Goal: Information Seeking & Learning: Learn about a topic

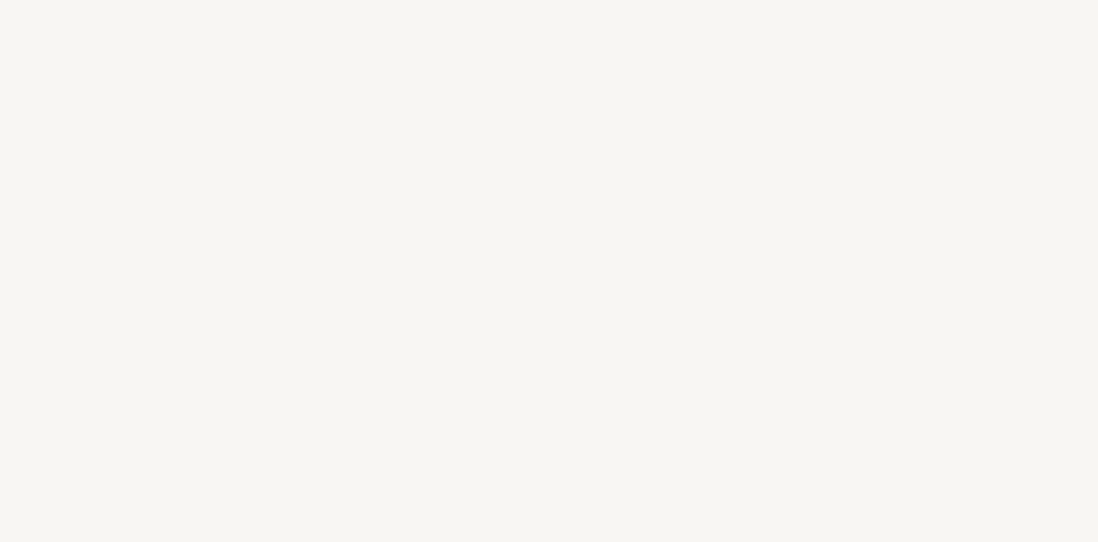
scroll to position [3884, 0]
click at [262, 335] on div "I can’t wait to tell your love story Say hello and let me be a part of your spe…" at bounding box center [549, 371] width 1098 height 1486
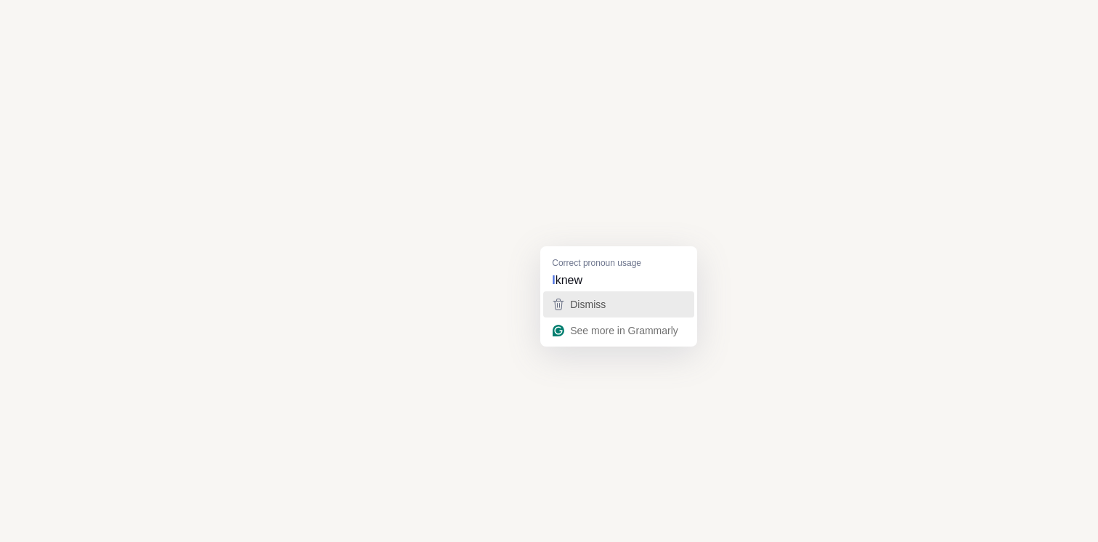
click at [571, 303] on span "Dismiss" at bounding box center [588, 304] width 36 height 12
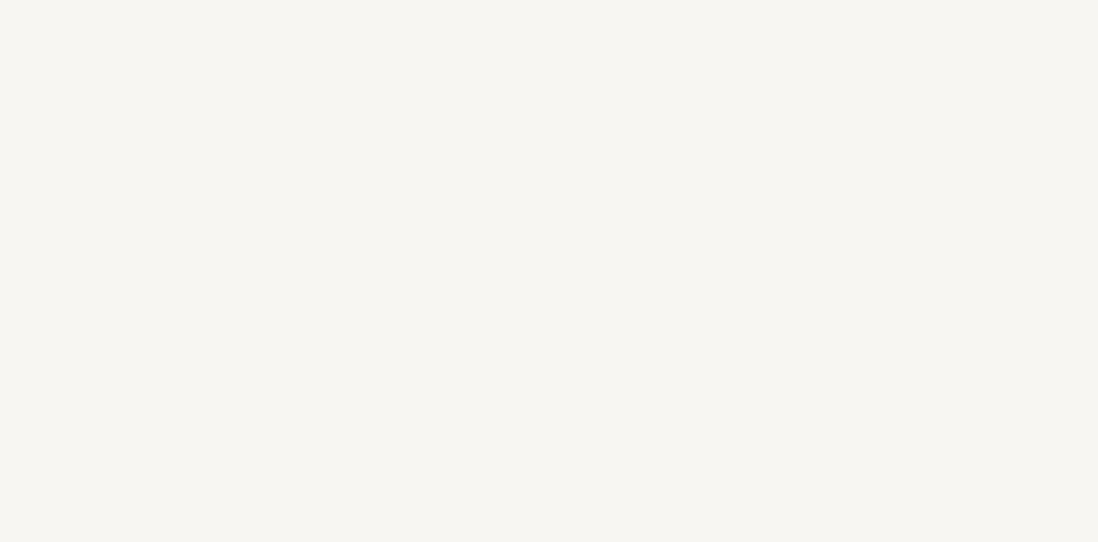
click at [892, 260] on div "I can’t wait to tell your love story Say hello and let me be a part of your spe…" at bounding box center [549, 82] width 1098 height 1912
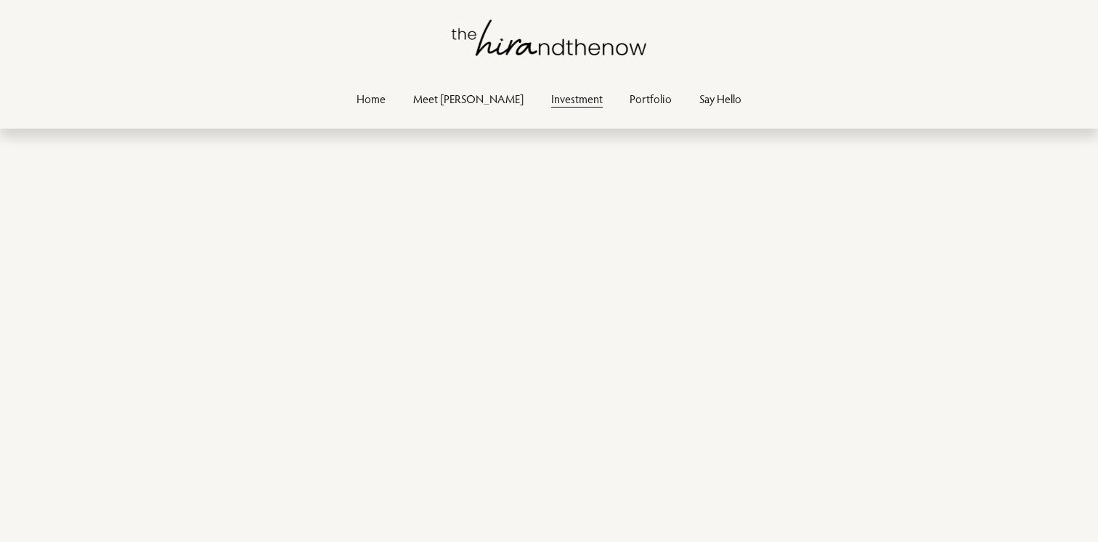
scroll to position [4442, 0]
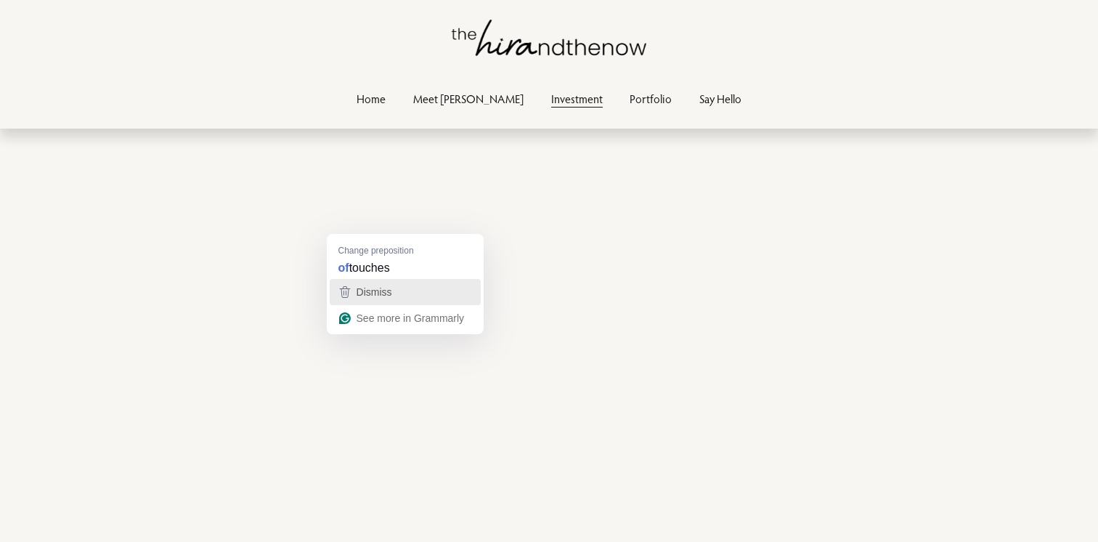
click at [383, 291] on span "Dismiss" at bounding box center [374, 292] width 36 height 12
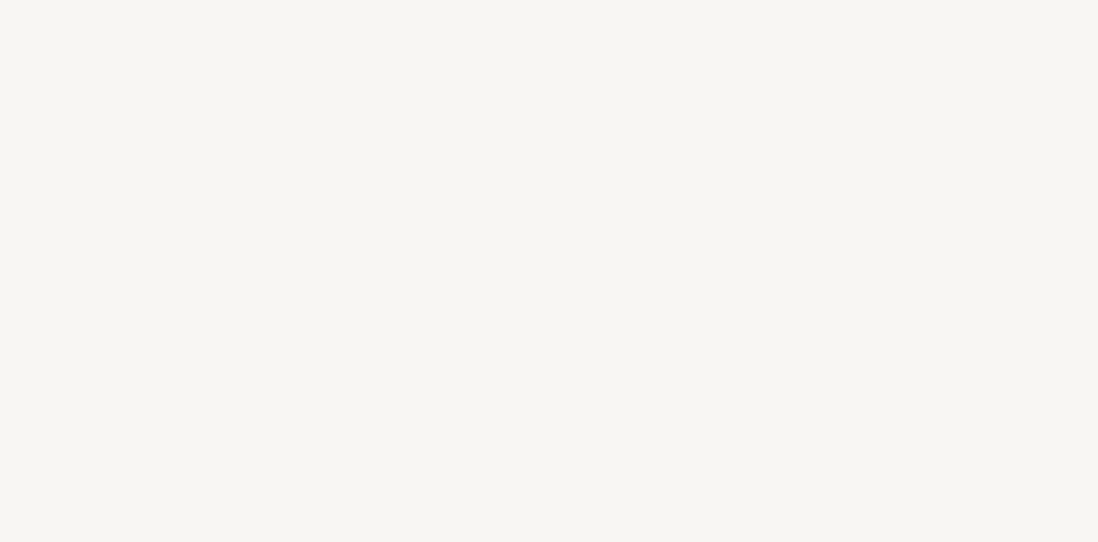
scroll to position [4598, 0]
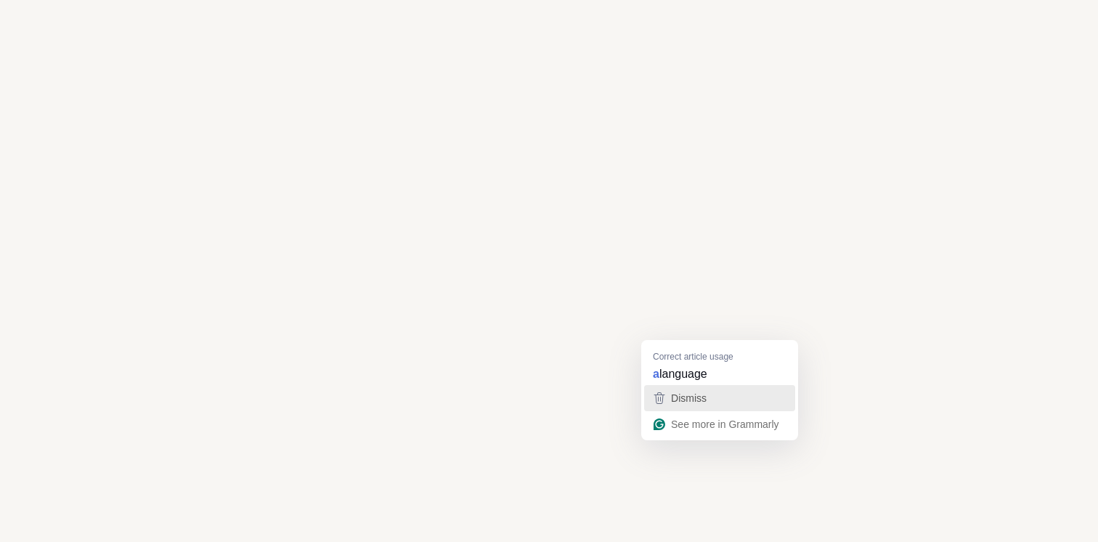
click at [679, 391] on div "Dismiss" at bounding box center [687, 398] width 38 height 22
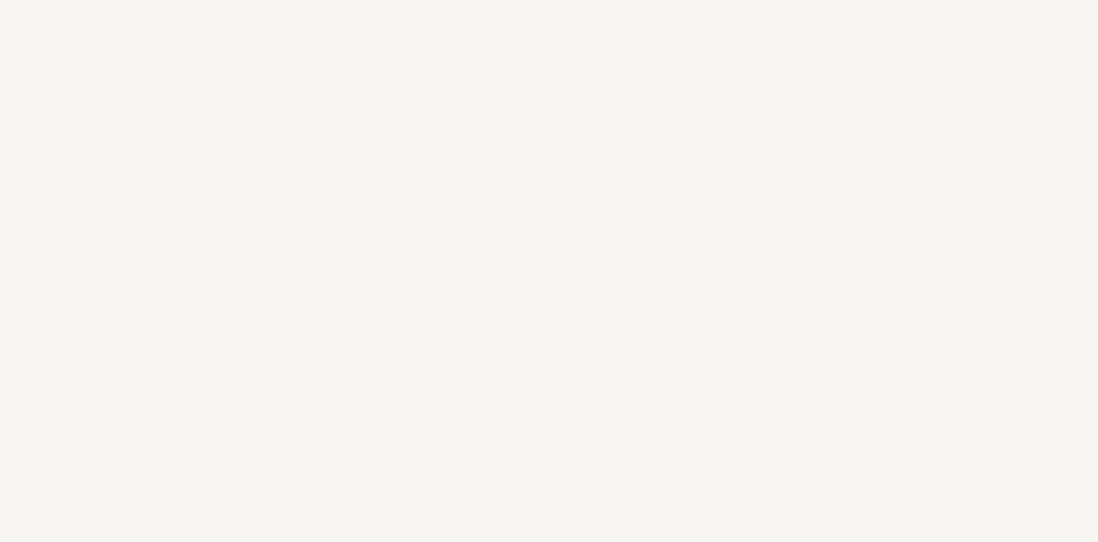
scroll to position [4480, 0]
click at [951, 328] on div "I can’t wait to tell your love story Say hello and let me be a part of your spe…" at bounding box center [549, 122] width 1098 height 2180
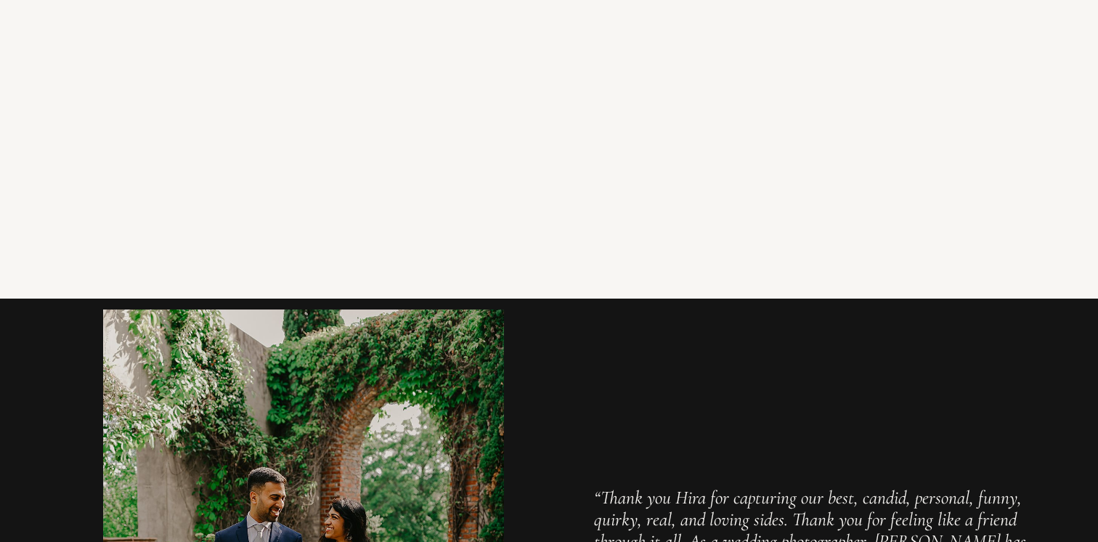
scroll to position [5551, 0]
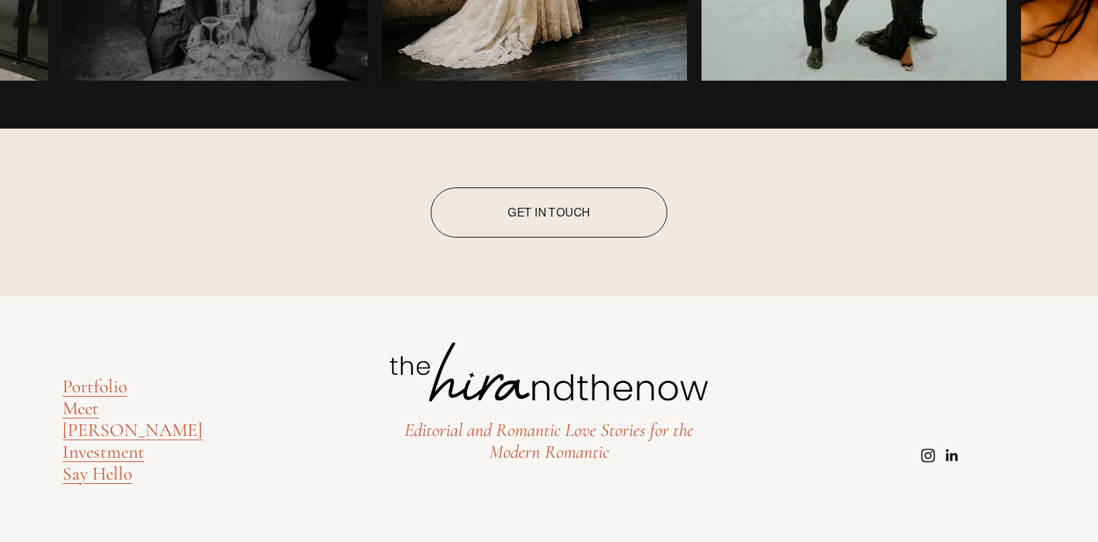
scroll to position [5865, 0]
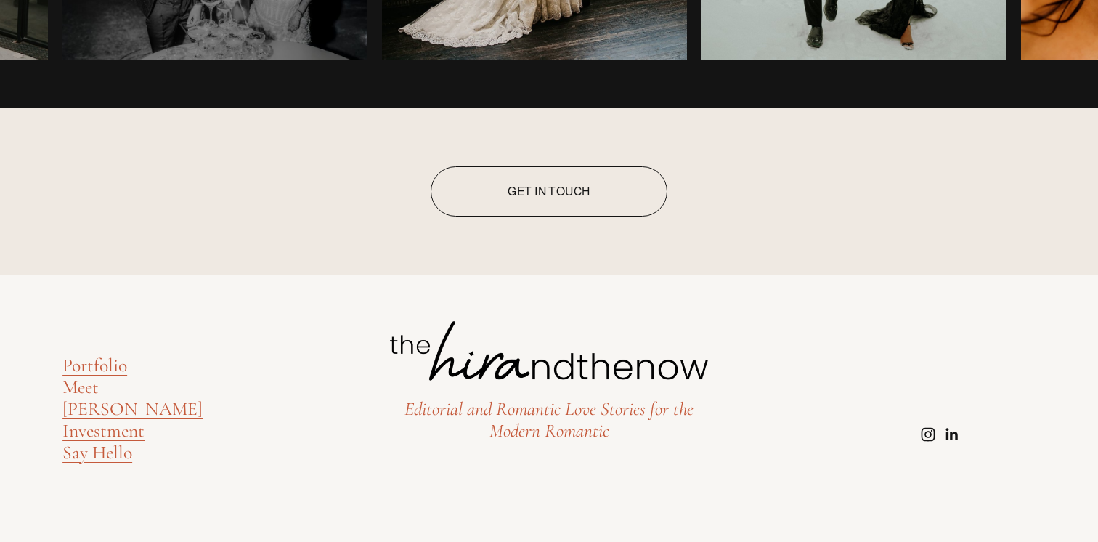
click at [107, 420] on link "Investment" at bounding box center [103, 431] width 82 height 22
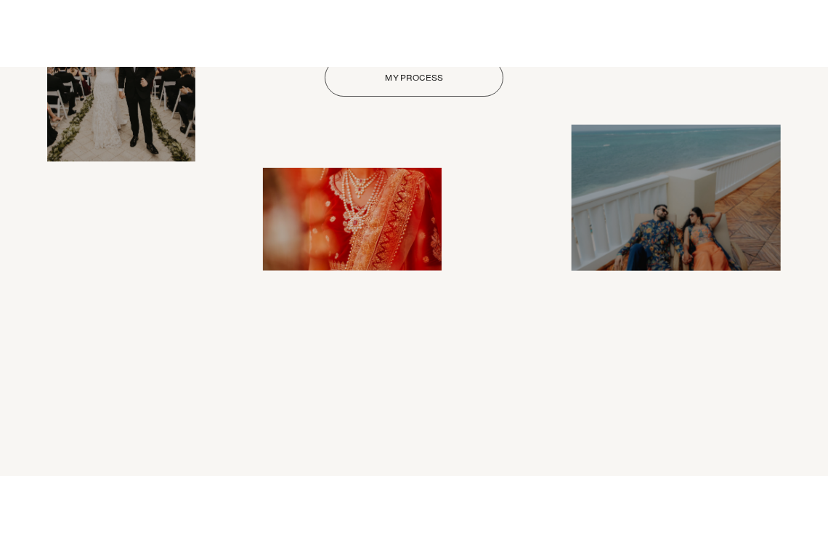
scroll to position [1996, 0]
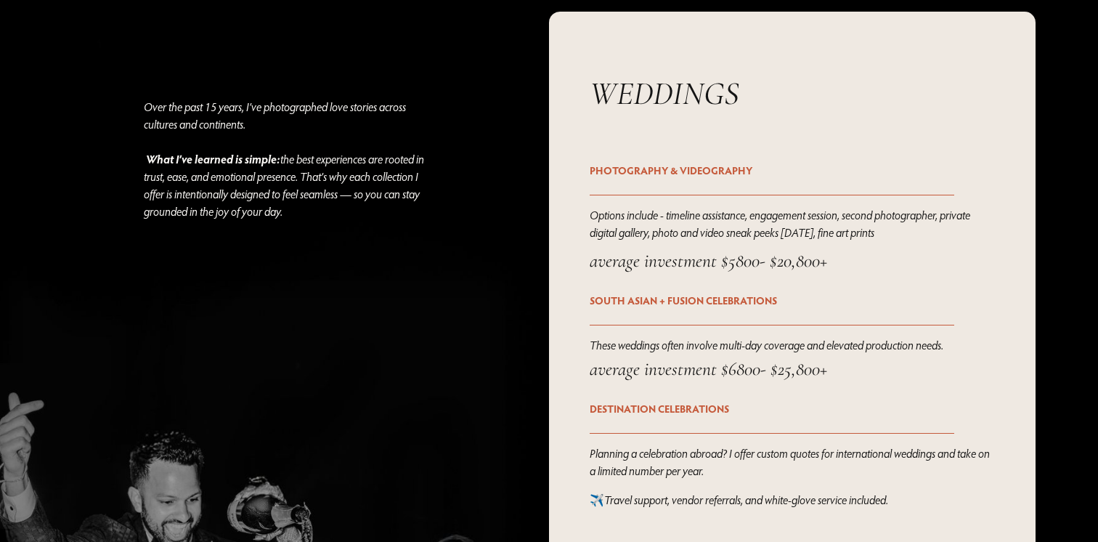
scroll to position [1855, 0]
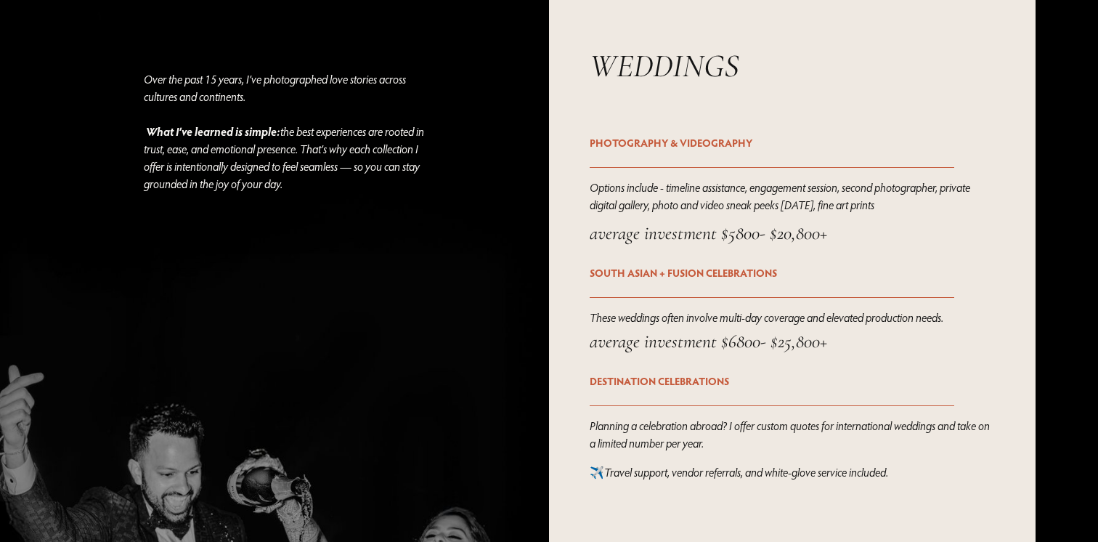
drag, startPoint x: 656, startPoint y: 188, endPoint x: 926, endPoint y: 209, distance: 270.9
click at [926, 209] on p "Options include - timeline assistance, engagement session, second photographer,…" at bounding box center [791, 196] width 405 height 35
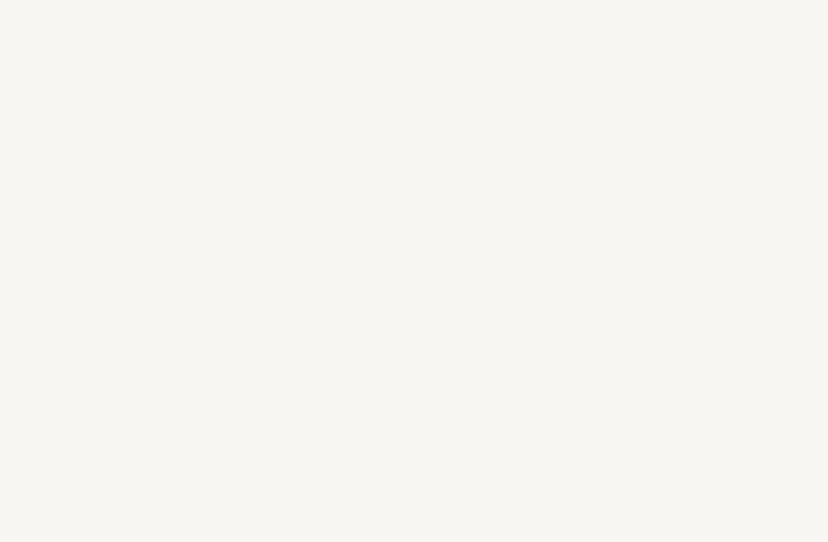
scroll to position [4041, 0]
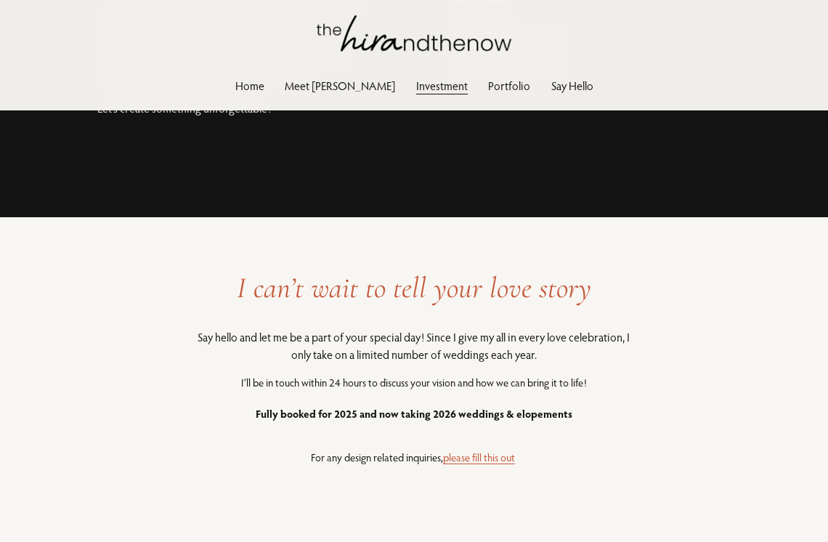
scroll to position [2682, 0]
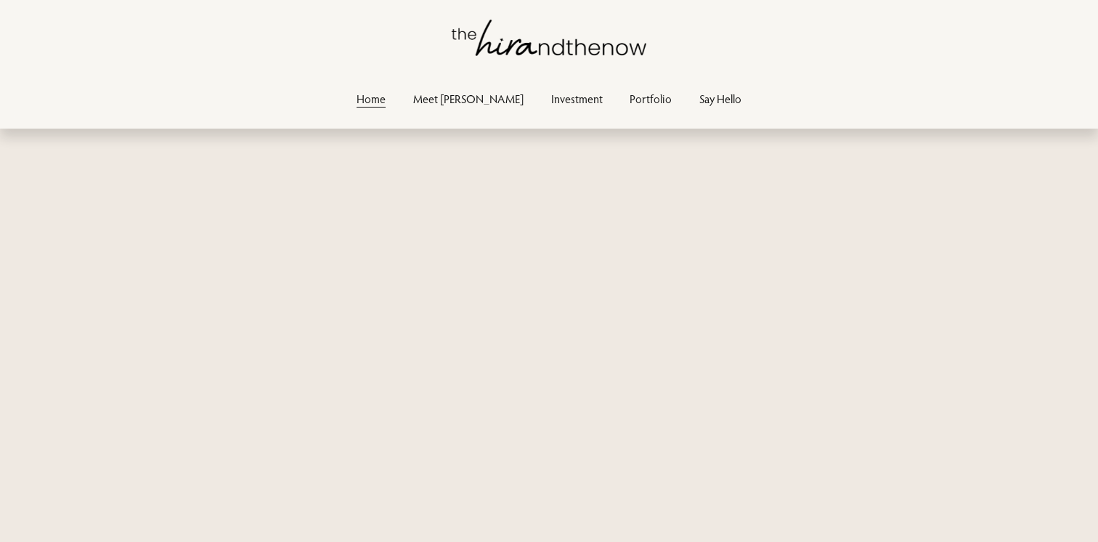
scroll to position [5842, 0]
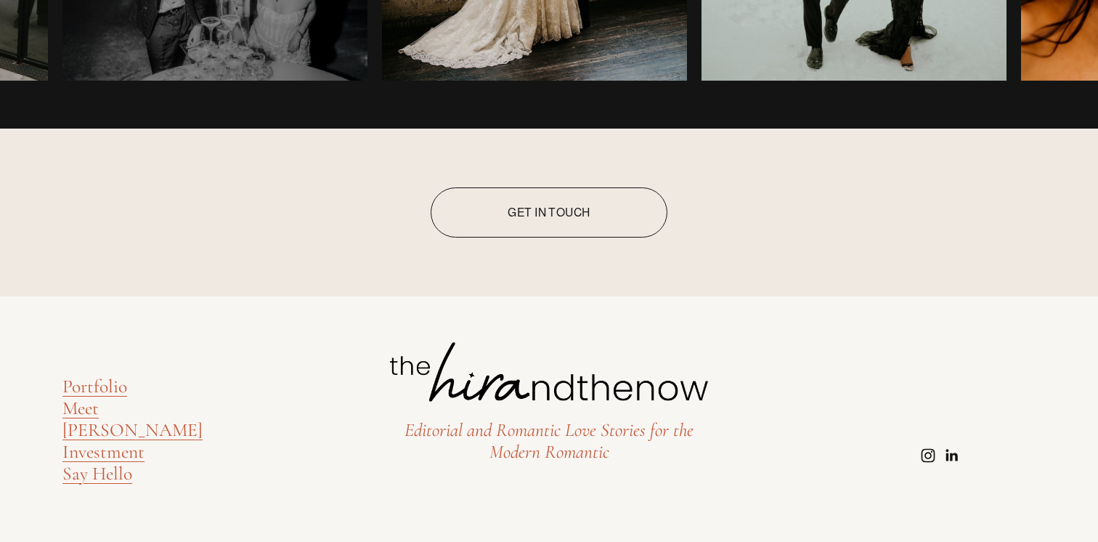
click at [113, 396] on link "Portfolio" at bounding box center [94, 386] width 65 height 22
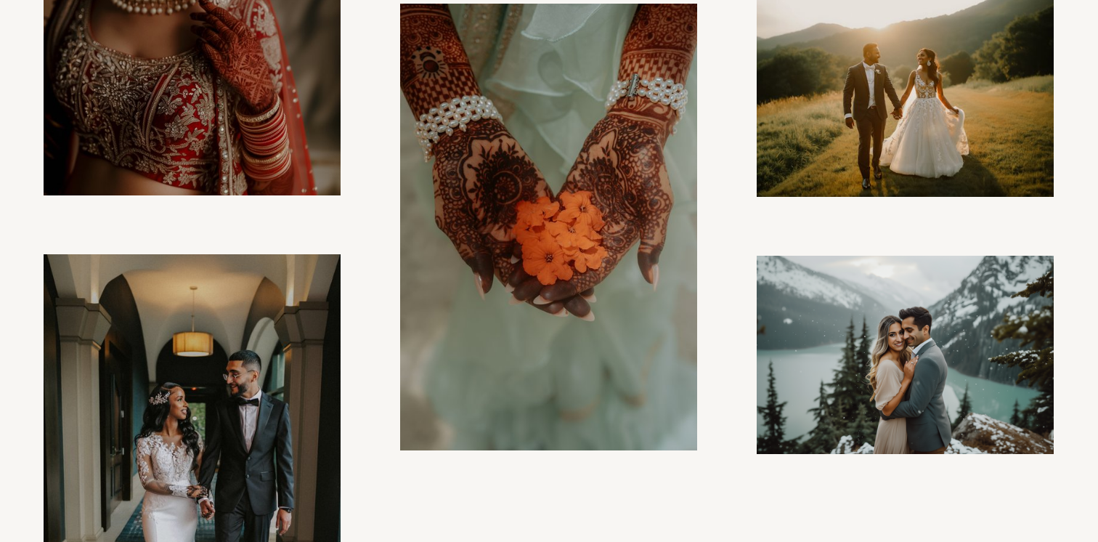
scroll to position [2918, 0]
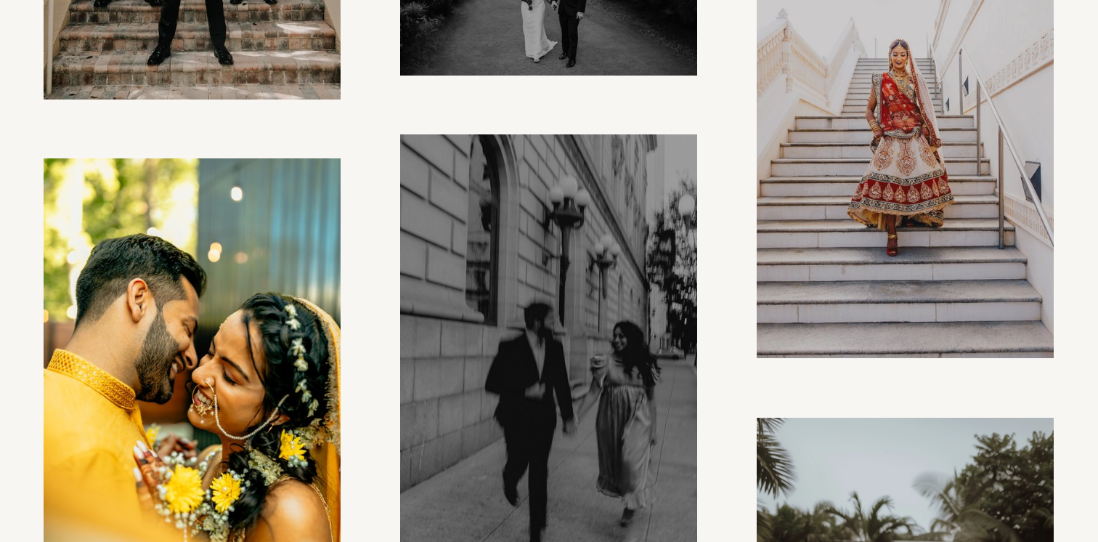
scroll to position [4558, 0]
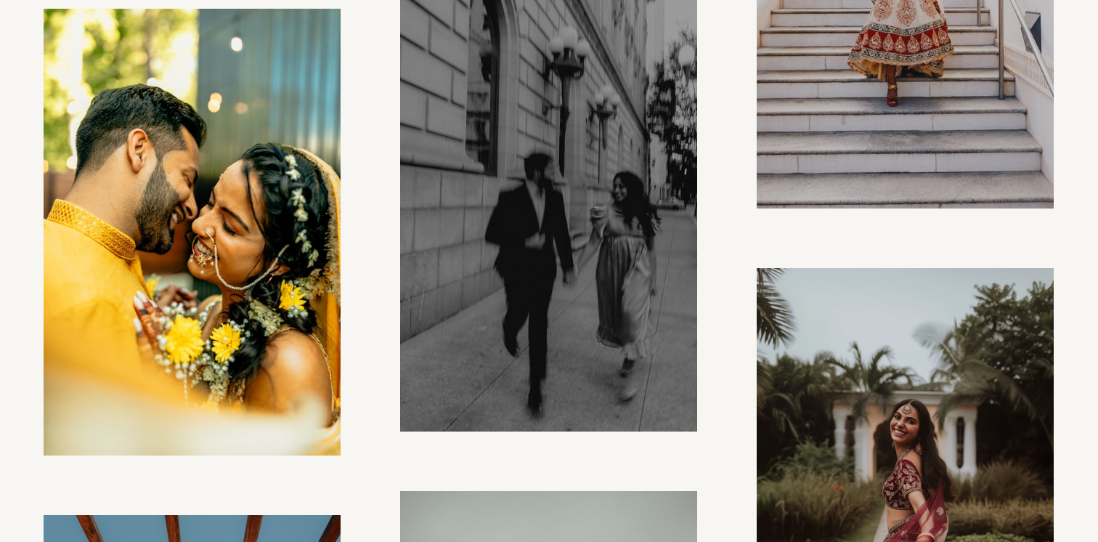
click at [273, 255] on img at bounding box center [193, 232] width 298 height 446
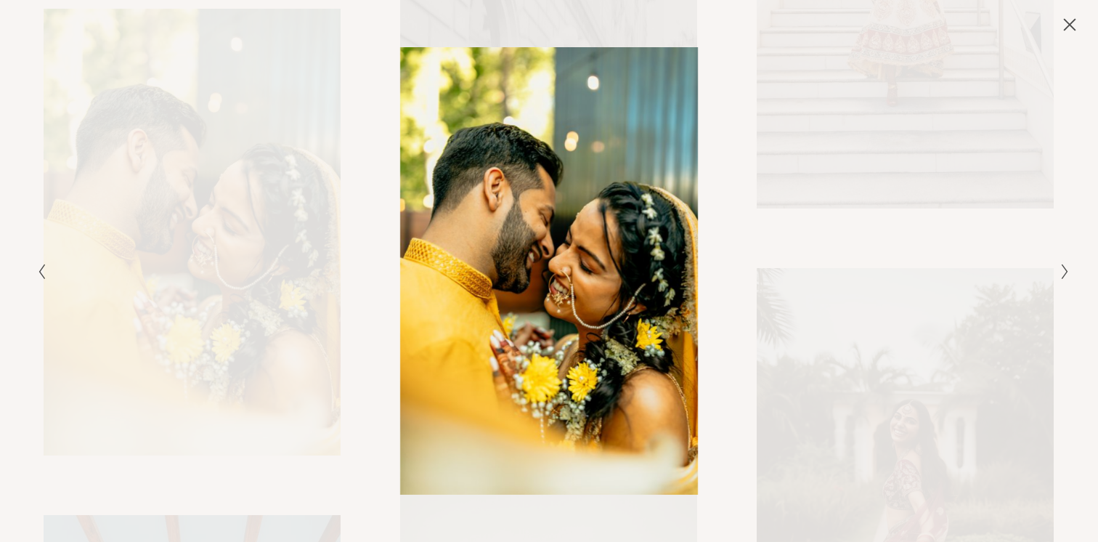
click at [844, 177] on div "Gallery" at bounding box center [807, 270] width 516 height 446
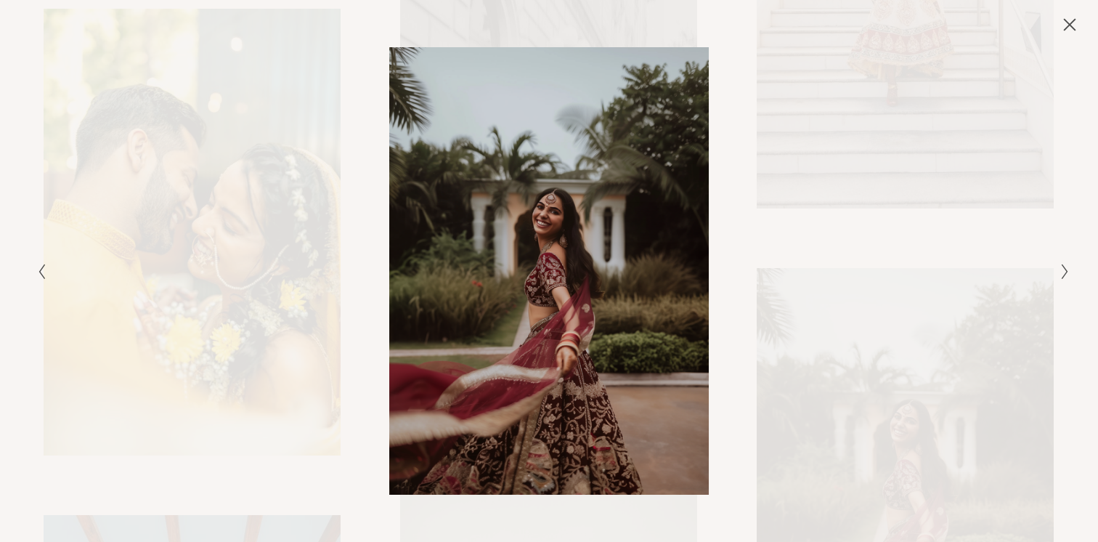
click at [274, 168] on div "Gallery" at bounding box center [291, 270] width 516 height 446
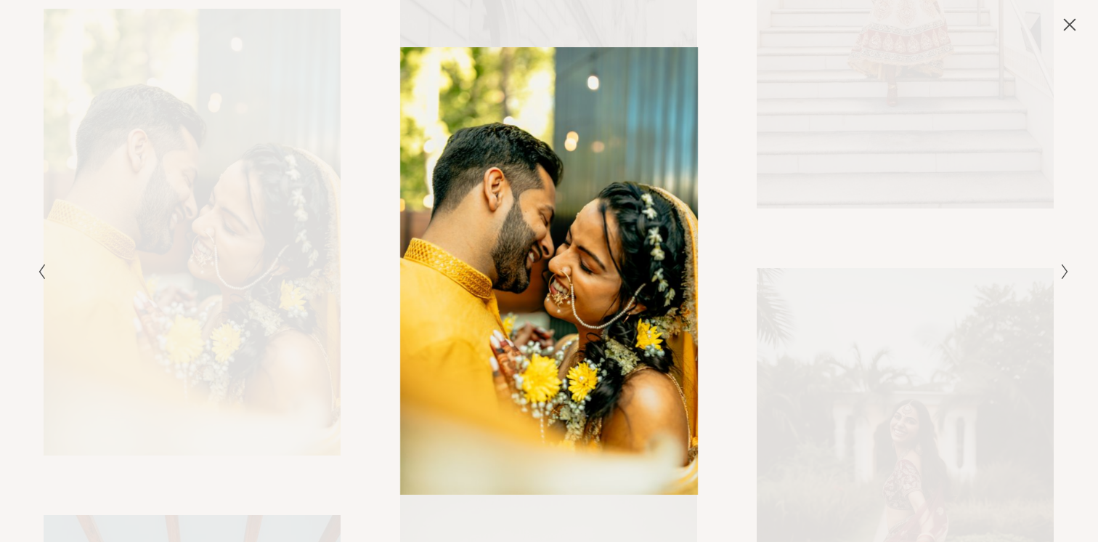
click at [307, 228] on div "Gallery" at bounding box center [291, 270] width 516 height 446
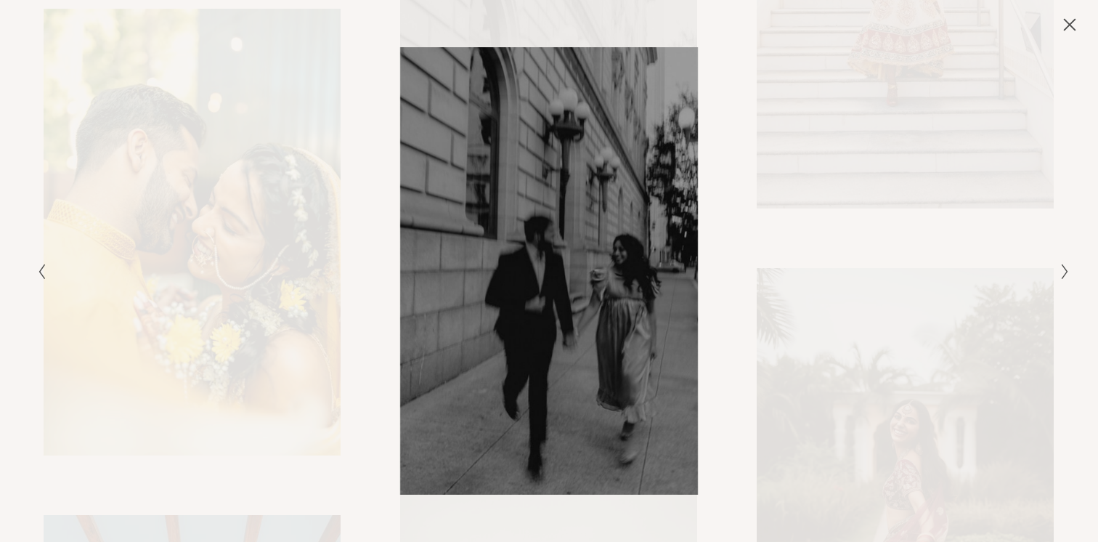
click at [327, 140] on div "Gallery" at bounding box center [291, 270] width 516 height 446
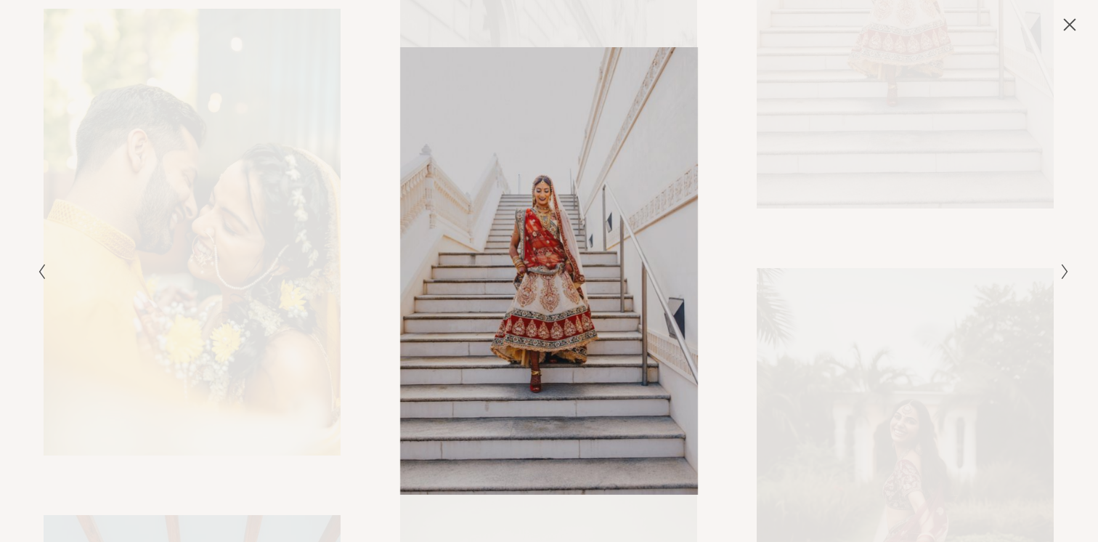
click at [1069, 24] on icon "Close" at bounding box center [1070, 25] width 12 height 12
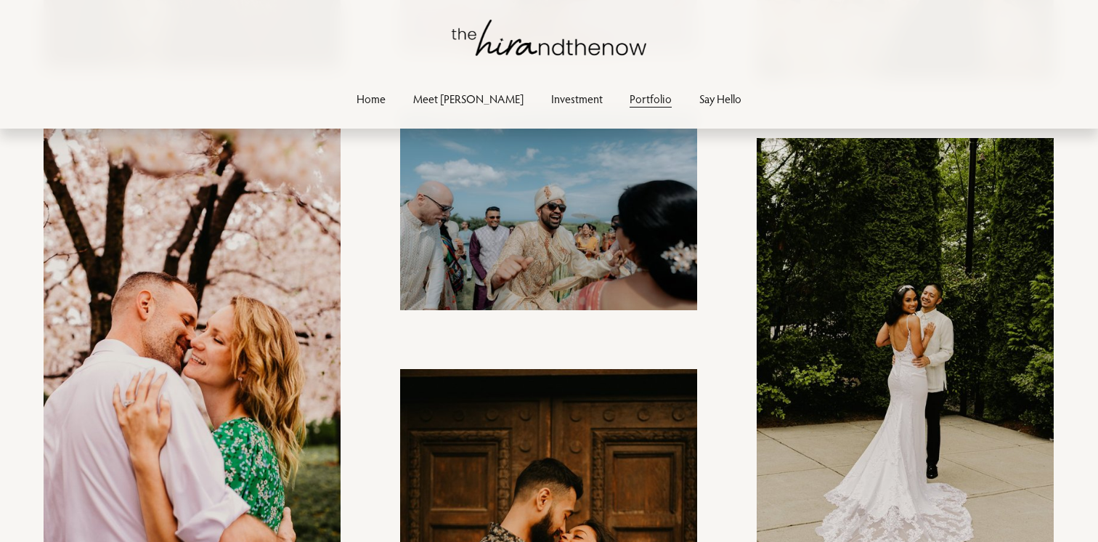
scroll to position [7194, 0]
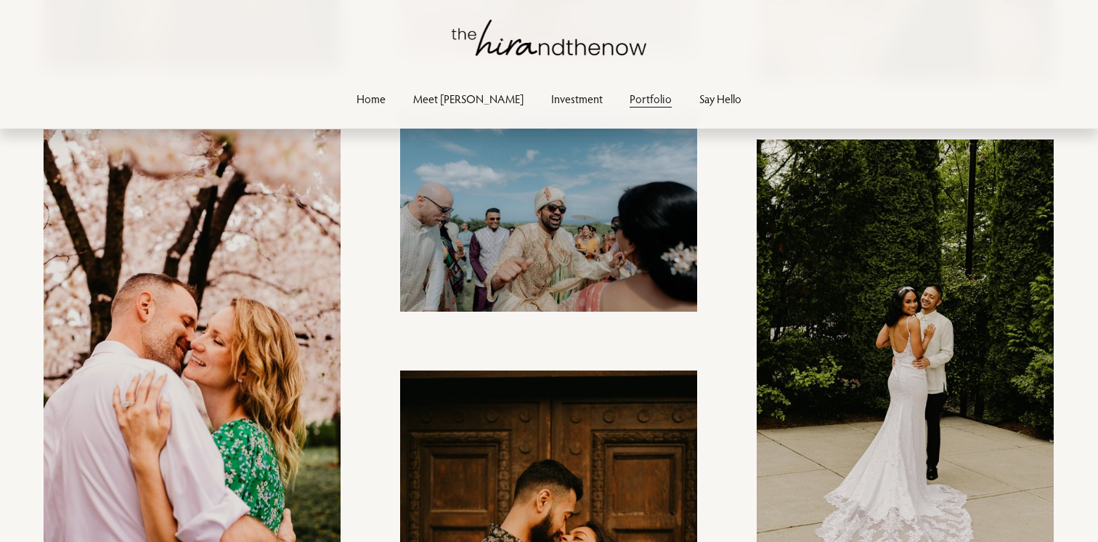
click at [621, 234] on img at bounding box center [548, 212] width 297 height 198
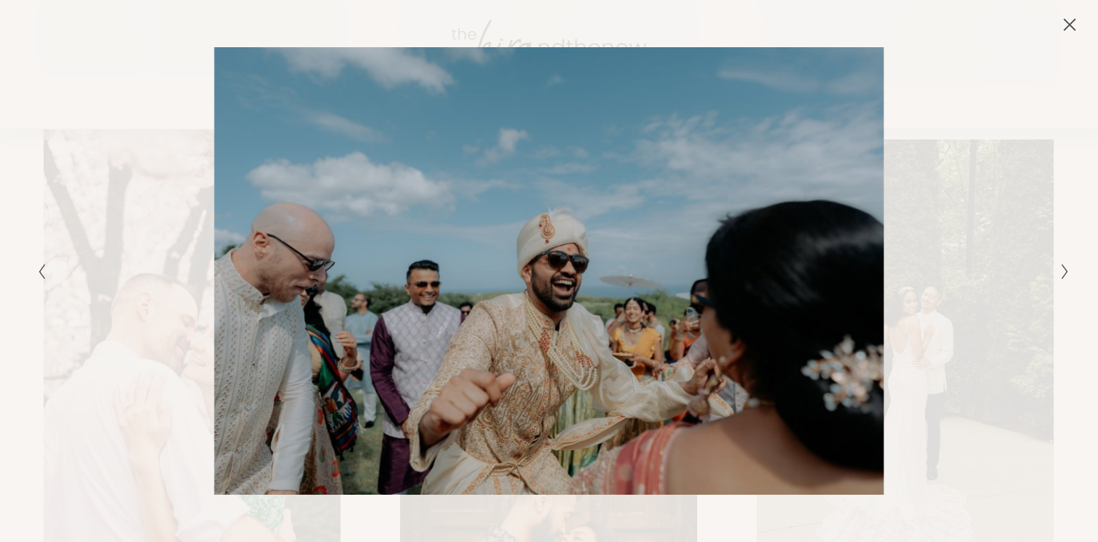
click at [1013, 72] on div "Gallery" at bounding box center [807, 270] width 516 height 446
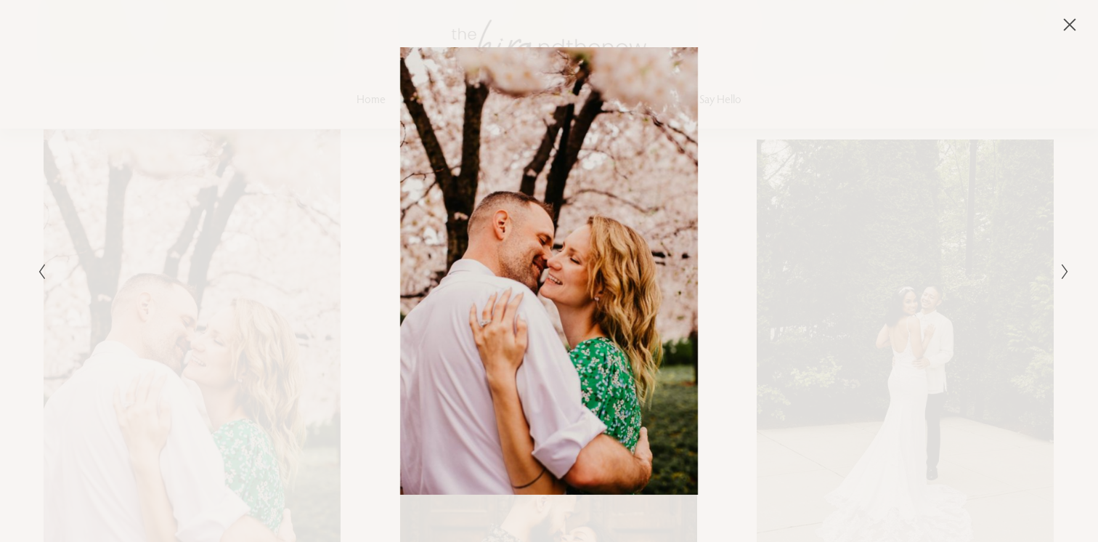
click at [1062, 32] on button "Close" at bounding box center [1069, 25] width 23 height 16
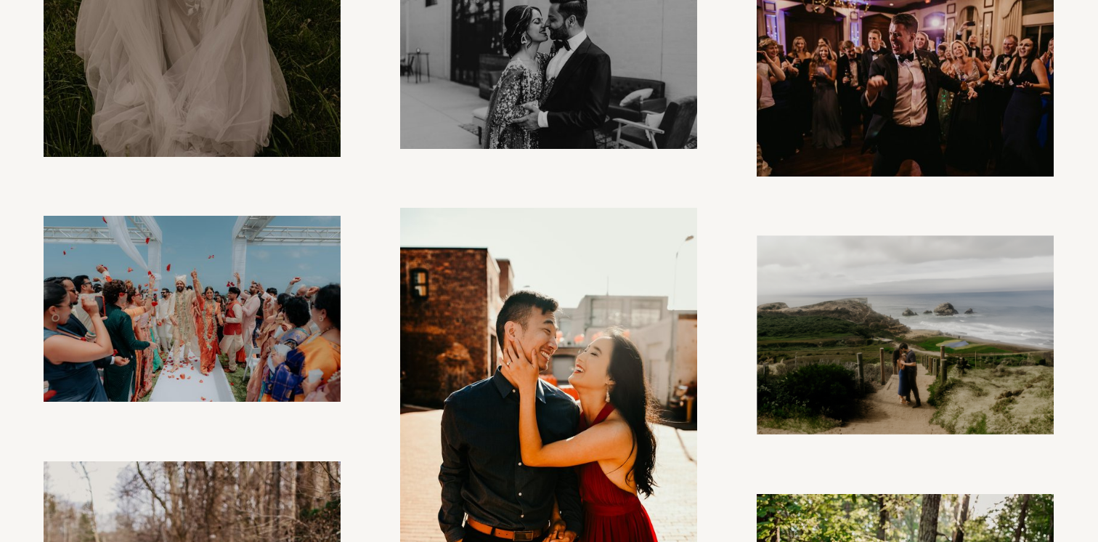
scroll to position [9695, 0]
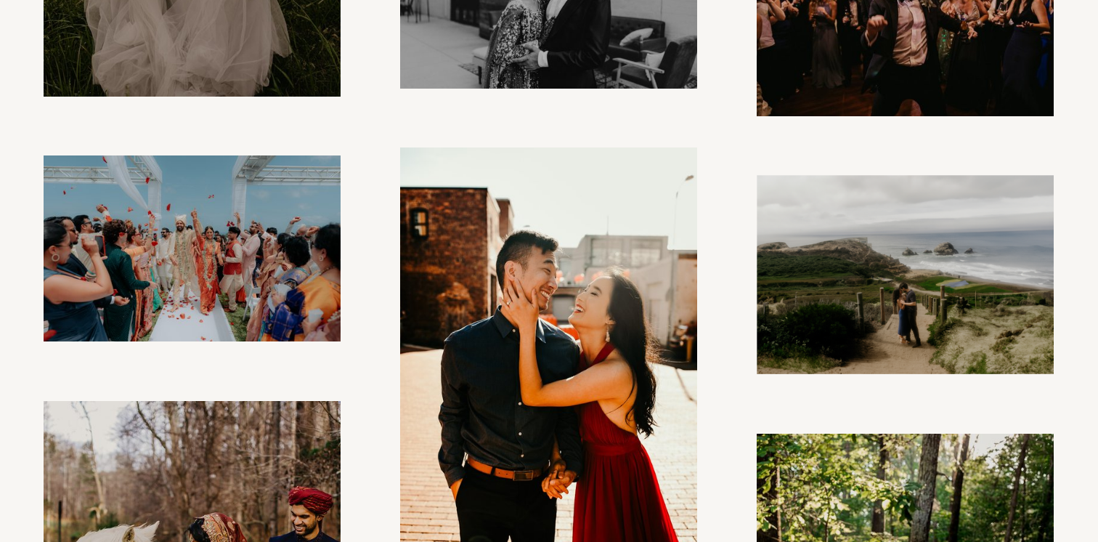
click at [223, 208] on img at bounding box center [192, 247] width 297 height 185
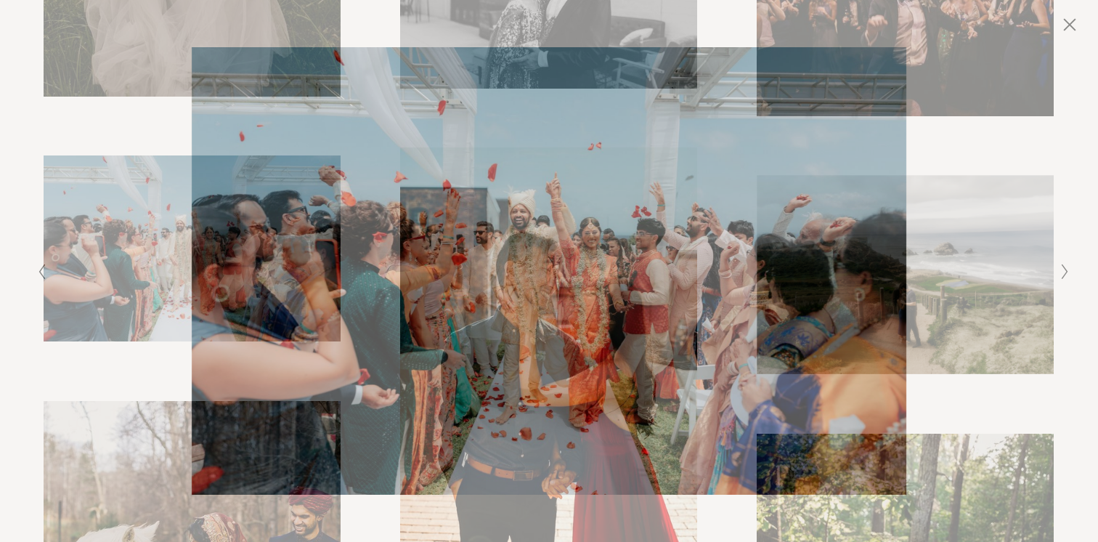
click at [1065, 30] on icon "Close" at bounding box center [1069, 24] width 15 height 15
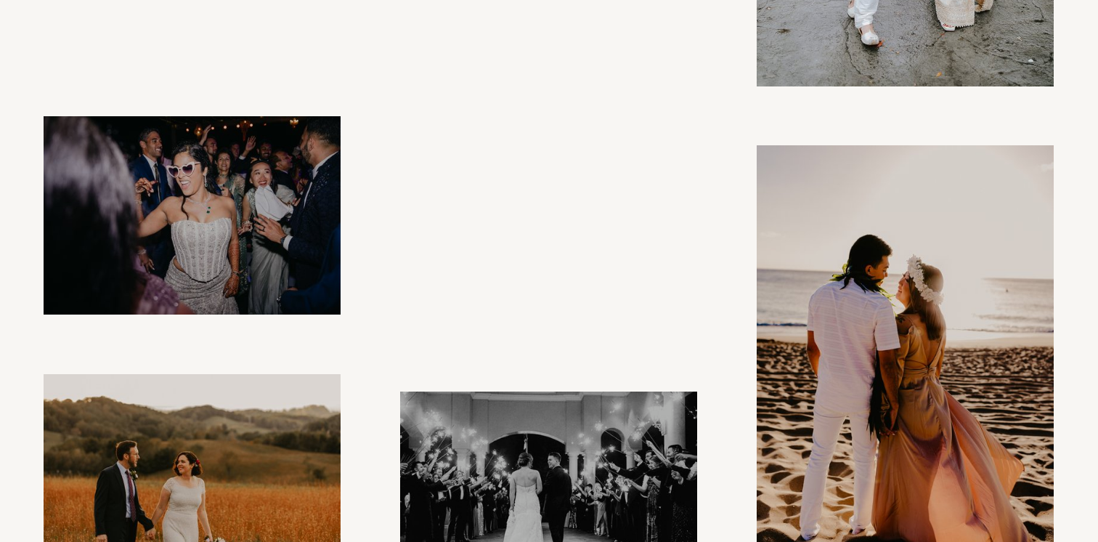
scroll to position [11819, 0]
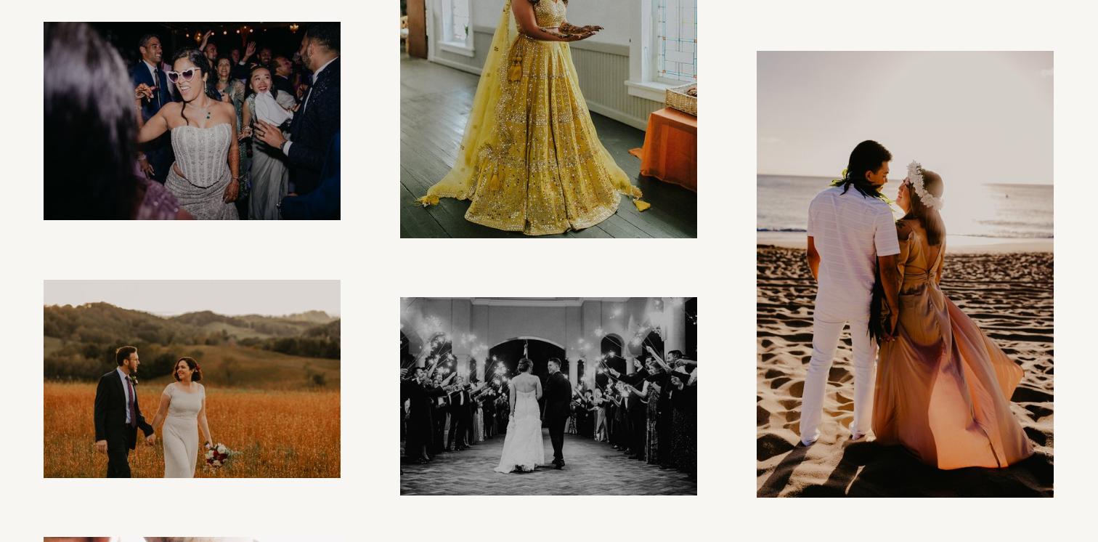
click at [230, 91] on img at bounding box center [192, 121] width 297 height 198
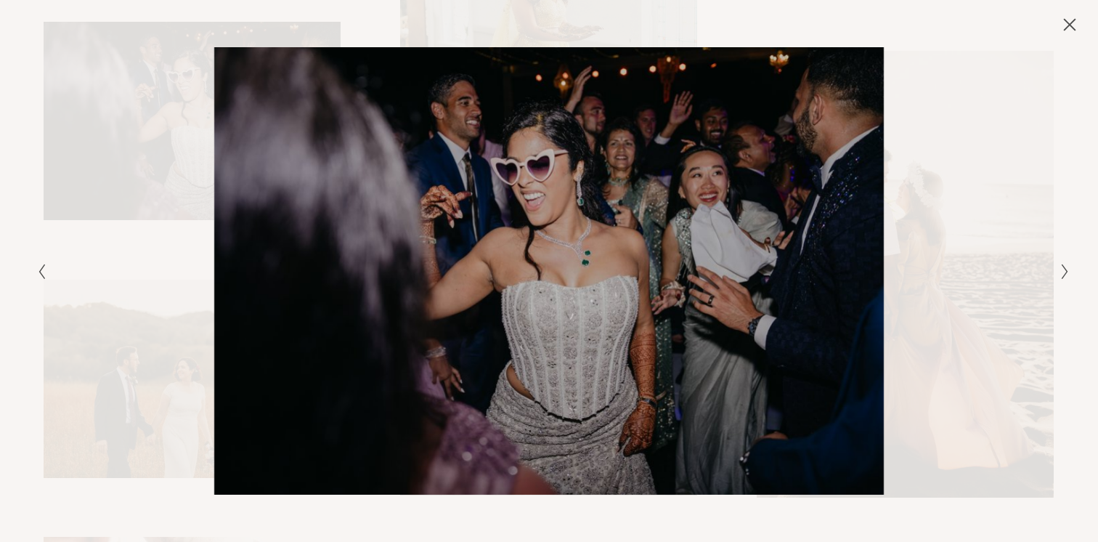
click at [1069, 65] on div "Gallery" at bounding box center [549, 271] width 1098 height 542
click at [1074, 13] on div "Gallery" at bounding box center [549, 16] width 1098 height 33
click at [1074, 23] on icon "Close" at bounding box center [1069, 24] width 15 height 15
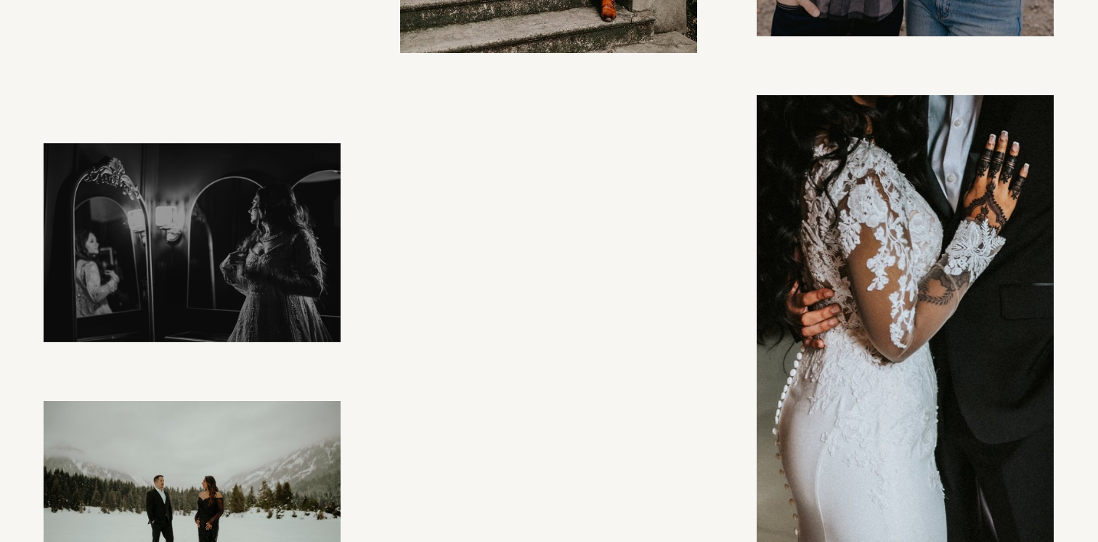
scroll to position [14567, 0]
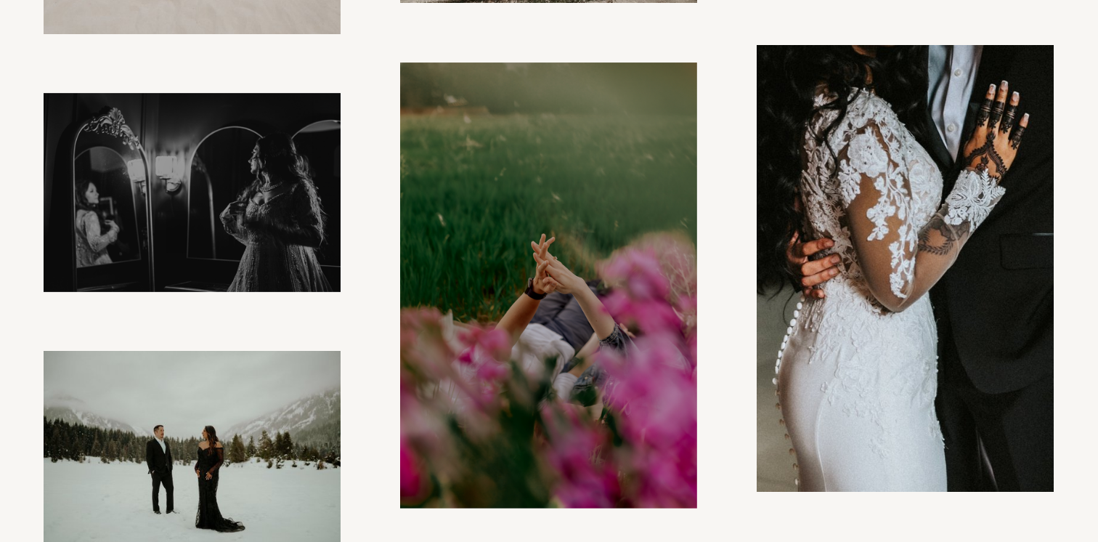
click at [574, 264] on img at bounding box center [548, 285] width 297 height 446
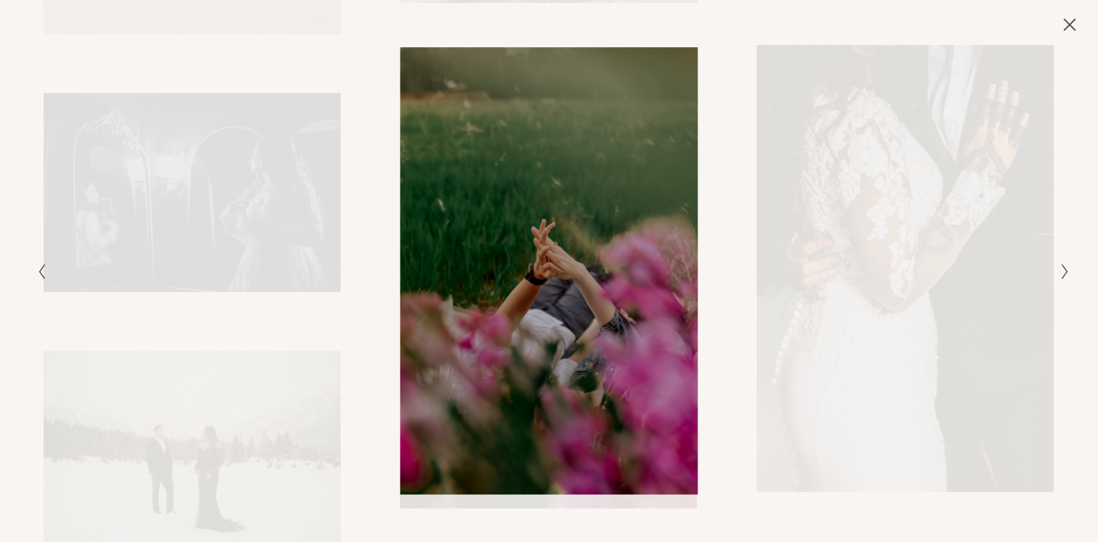
click at [1066, 26] on icon "Close" at bounding box center [1069, 24] width 15 height 15
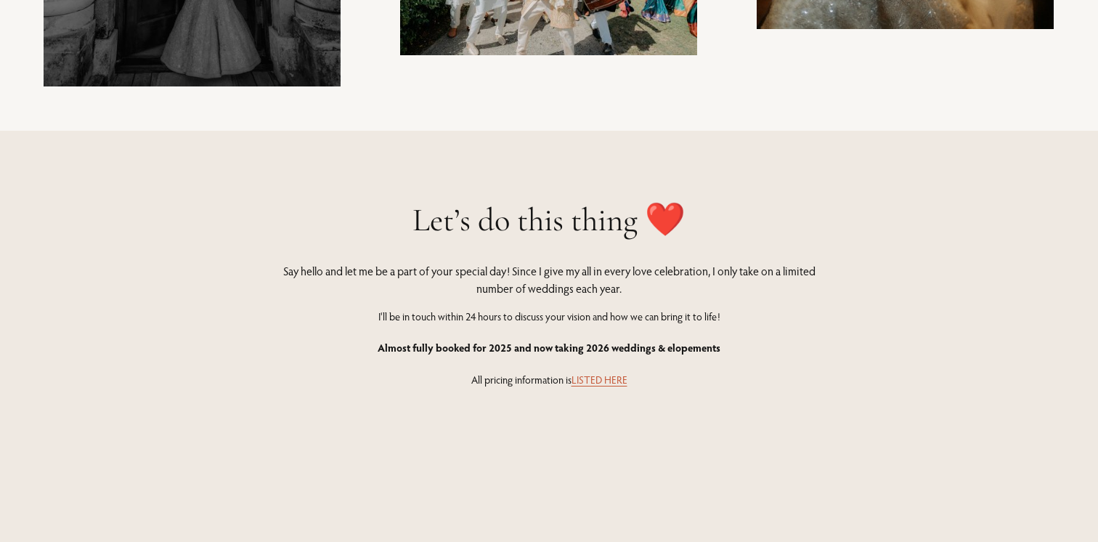
scroll to position [15548, 0]
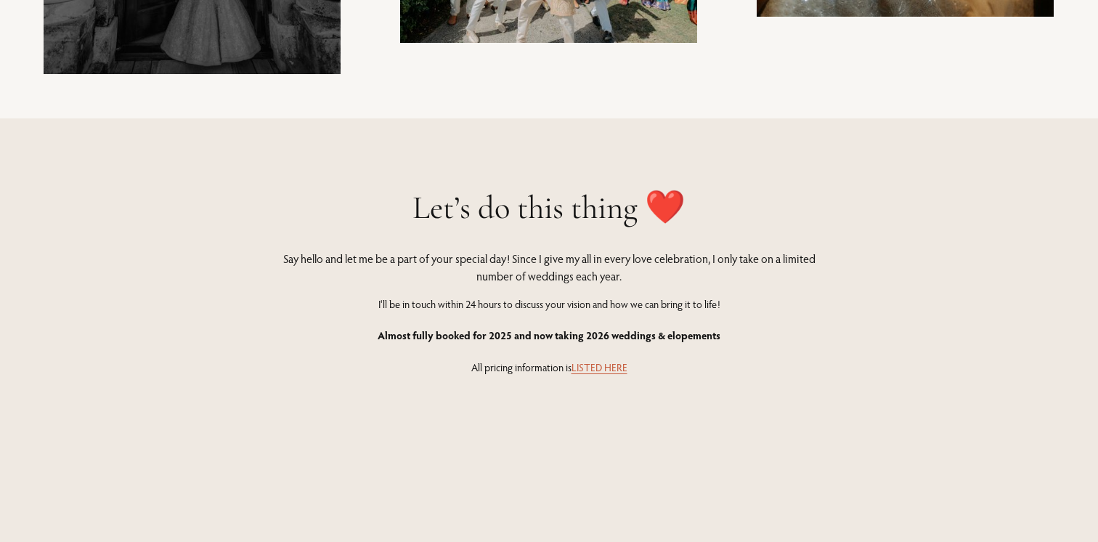
click at [609, 367] on link "LISTED HERE" at bounding box center [599, 367] width 56 height 14
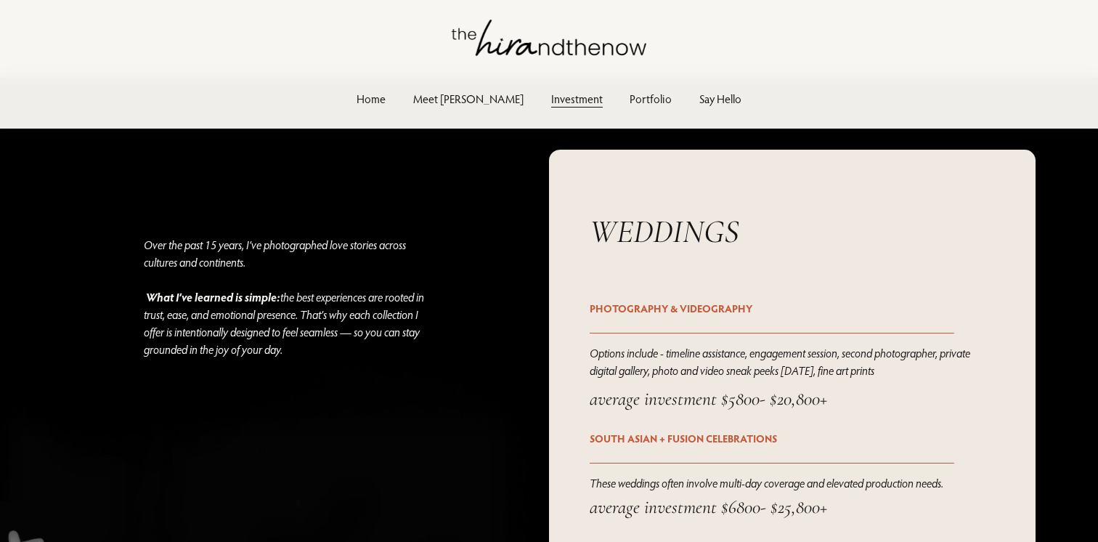
scroll to position [1675, 0]
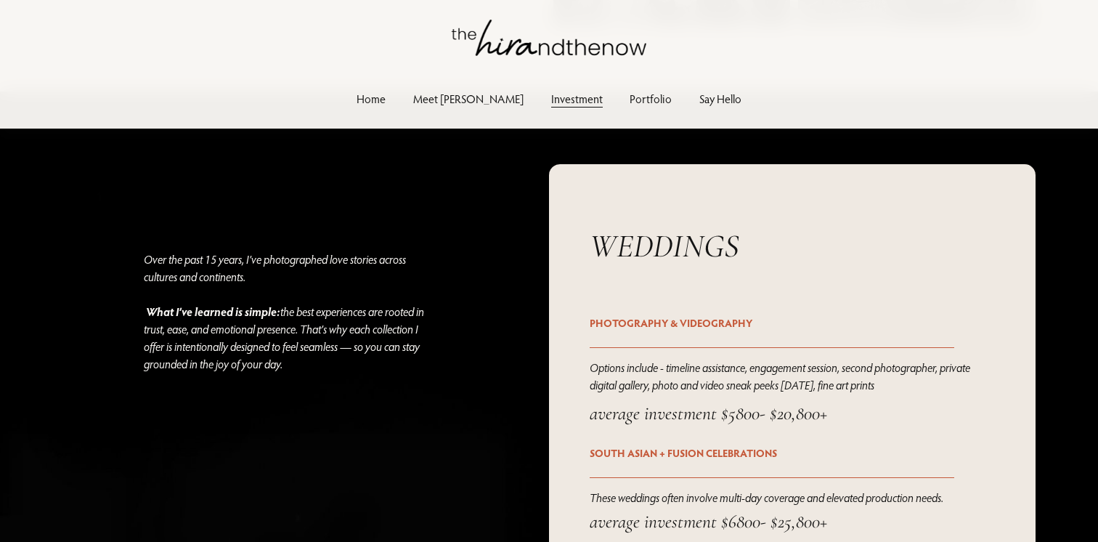
click at [698, 378] on p "Options include - timeline assistance, engagement session, second photographer,…" at bounding box center [791, 376] width 405 height 35
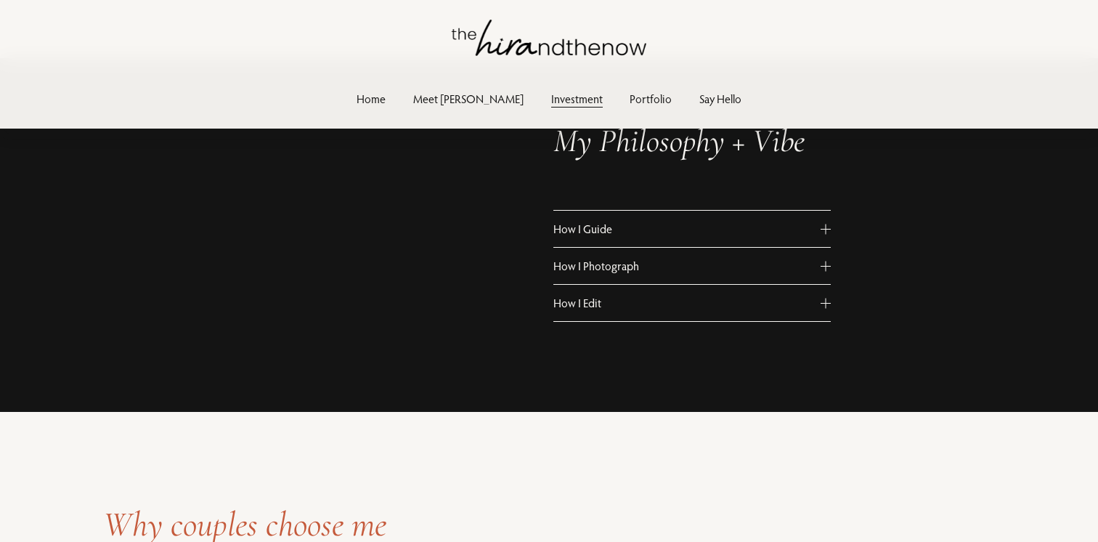
scroll to position [558, 0]
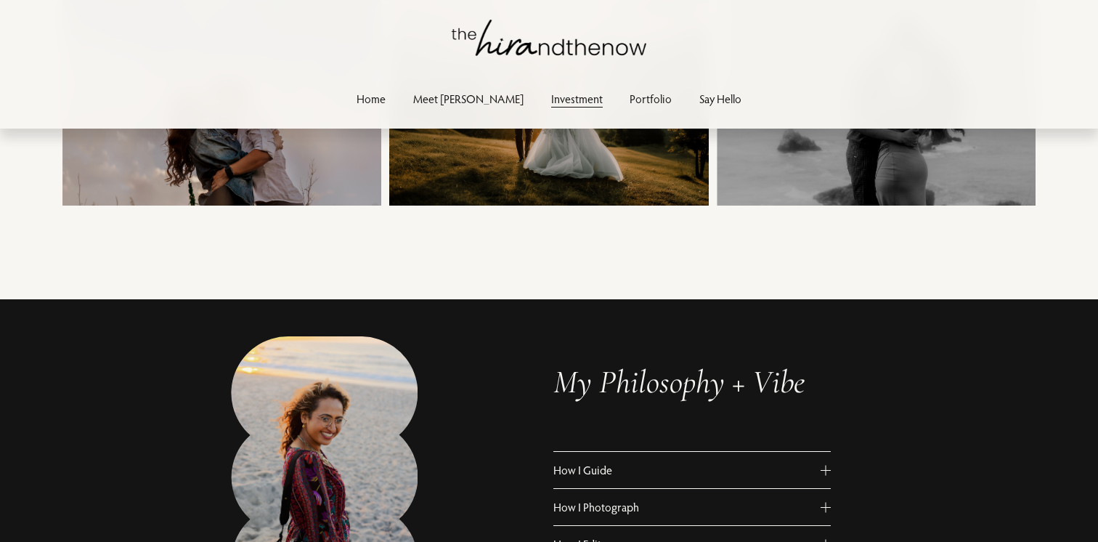
click at [464, 90] on link "Meet [PERSON_NAME]" at bounding box center [468, 99] width 110 height 20
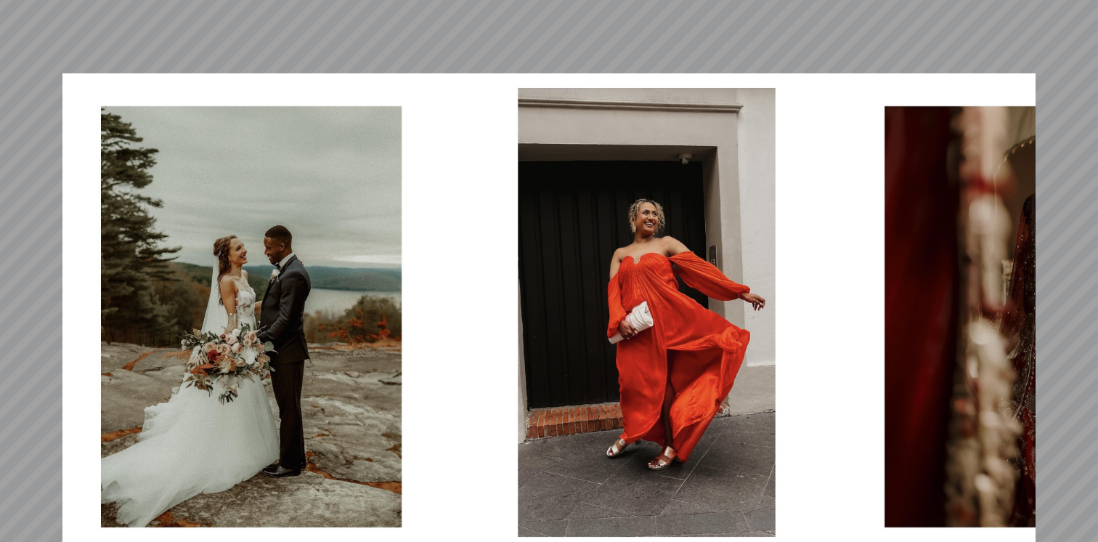
scroll to position [3636, 0]
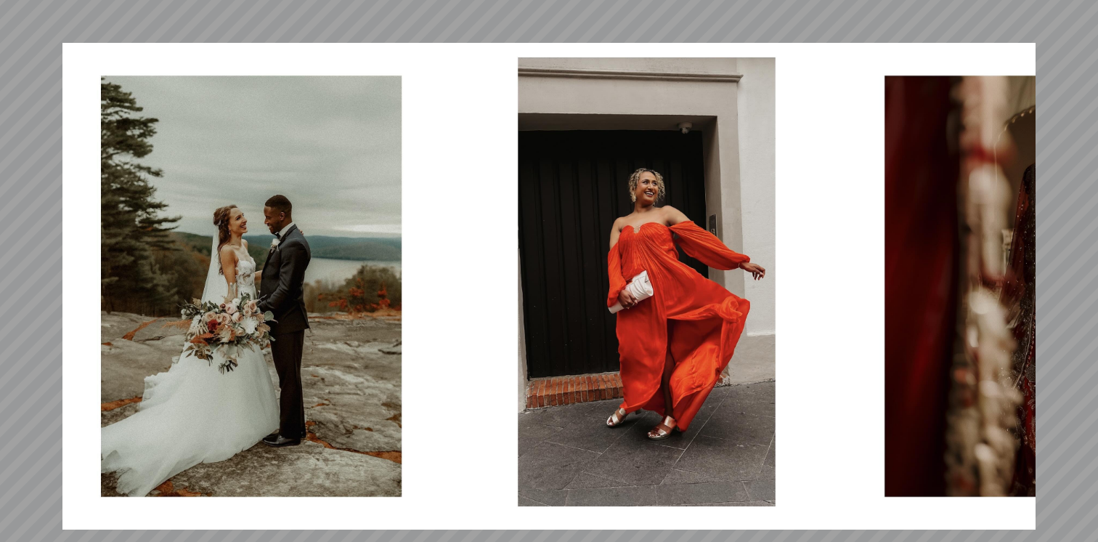
click at [317, 281] on img at bounding box center [256, 286] width 389 height 486
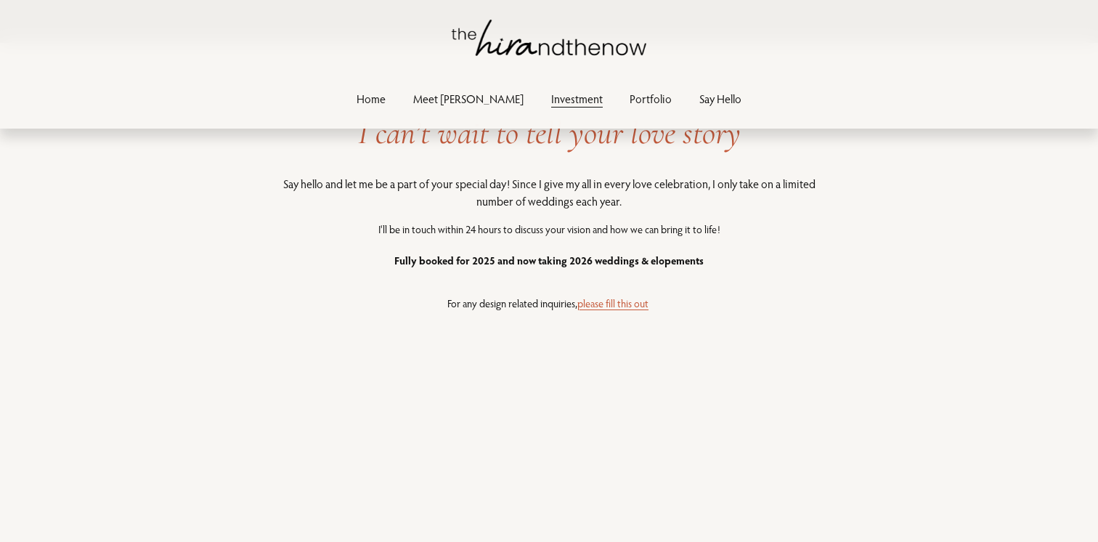
scroll to position [3378, 0]
